Goal: Information Seeking & Learning: Understand process/instructions

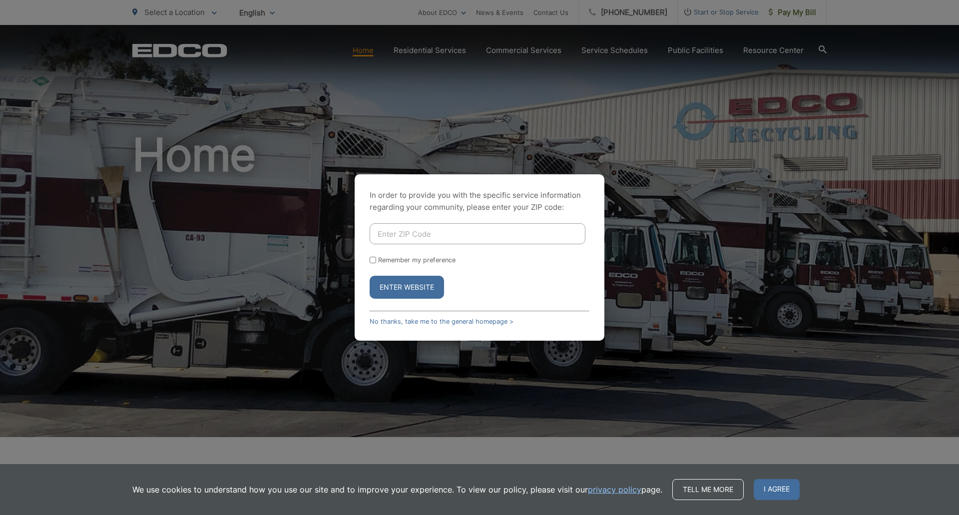
click at [411, 233] on input "Enter ZIP Code" at bounding box center [478, 233] width 216 height 21
type input "92021"
click at [373, 261] on input "Remember my preference" at bounding box center [373, 260] width 6 height 6
checkbox input "true"
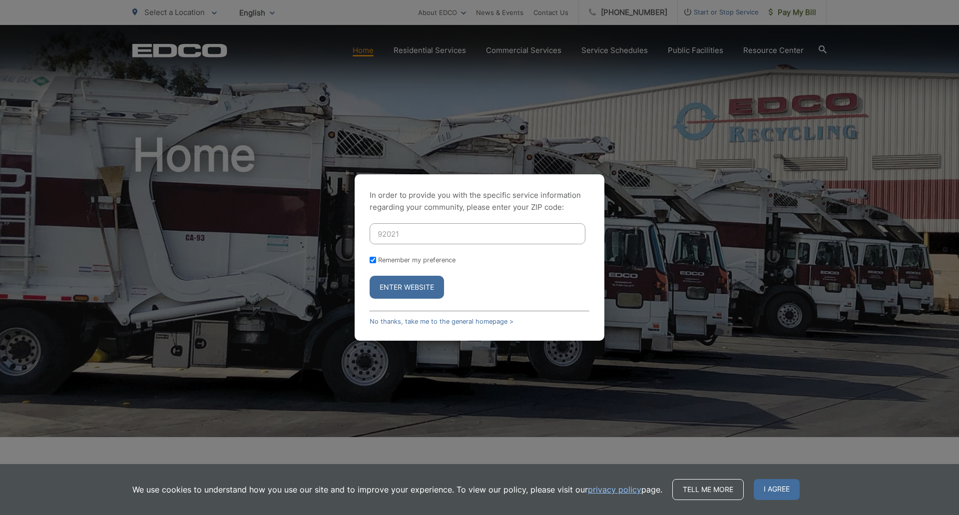
click at [403, 286] on button "Enter Website" at bounding box center [407, 287] width 74 height 23
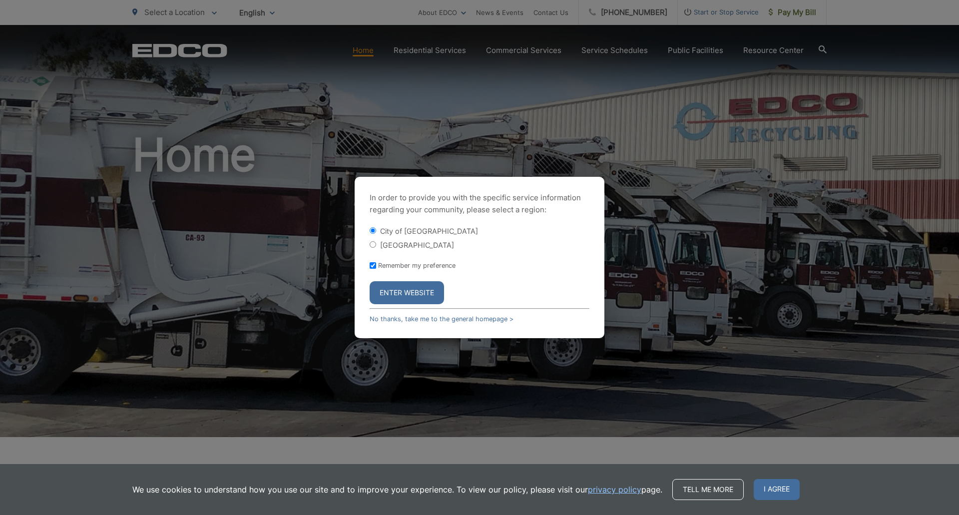
click at [374, 245] on input "[GEOGRAPHIC_DATA]" at bounding box center [373, 244] width 6 height 6
radio input "true"
click at [394, 296] on button "Enter Website" at bounding box center [407, 292] width 74 height 23
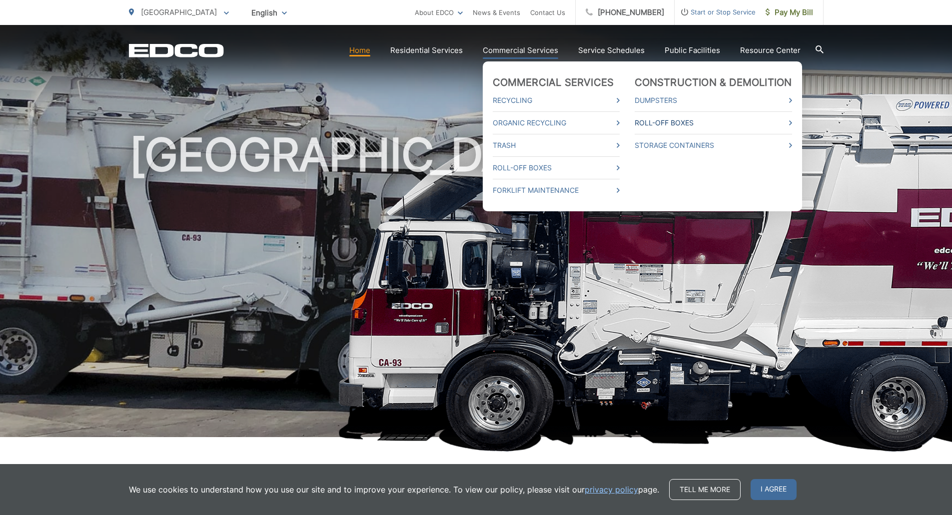
click at [792, 122] on link "Roll-Off Boxes" at bounding box center [713, 123] width 157 height 12
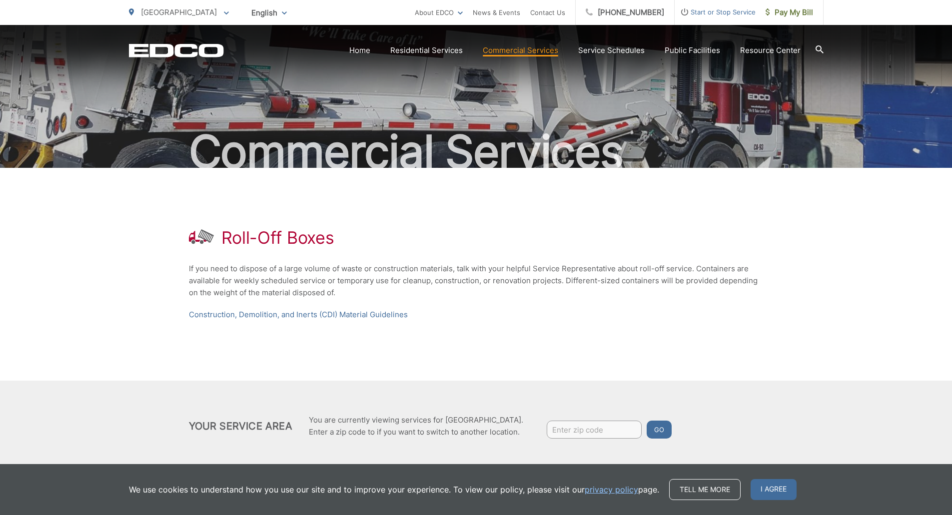
scroll to position [50, 0]
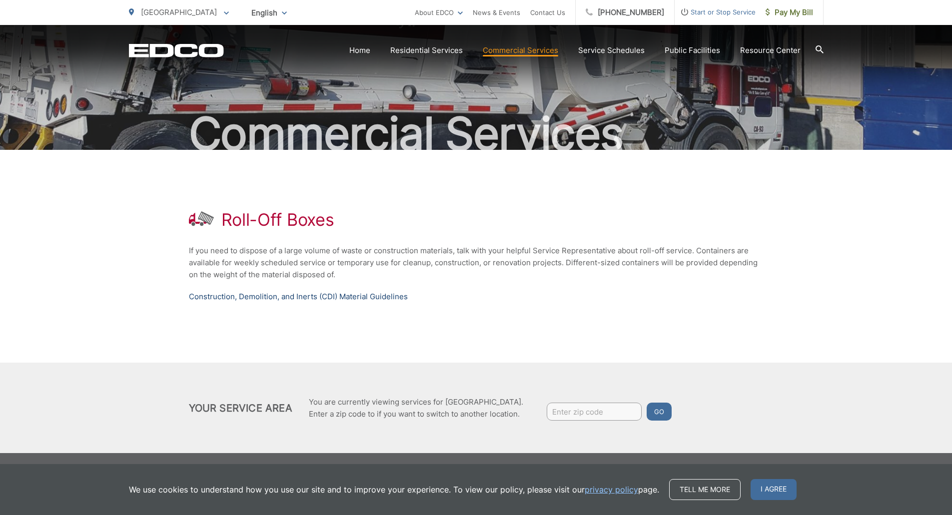
click at [280, 299] on link "Construction, Demolition, and Inerts (CDI) Material Guidelines" at bounding box center [298, 297] width 219 height 12
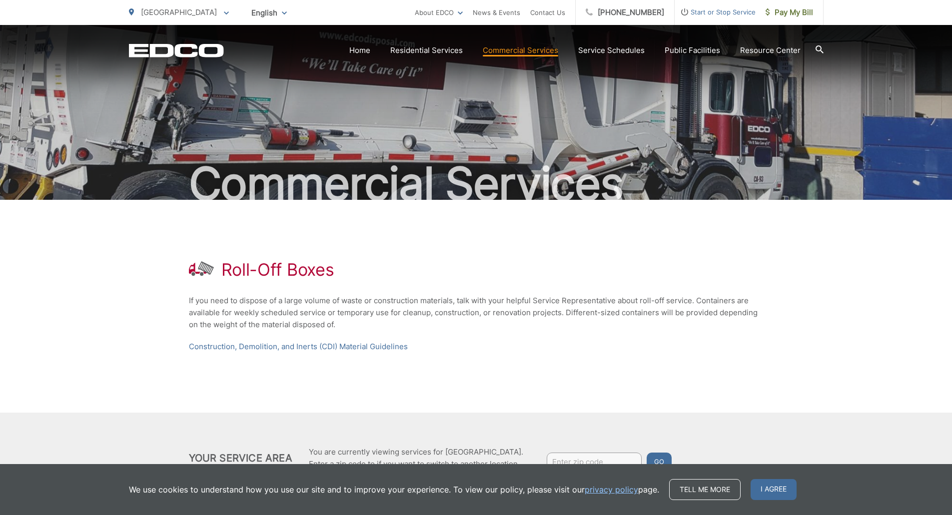
scroll to position [50, 0]
